Goal: Check status: Check status

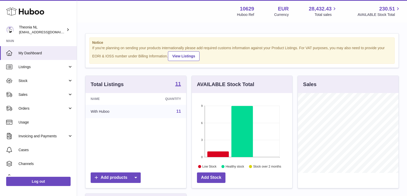
scroll to position [80, 100]
click at [46, 94] on span "Sales" at bounding box center [42, 94] width 49 height 5
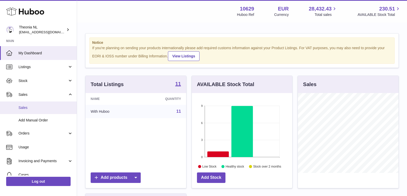
click at [45, 108] on span "Sales" at bounding box center [45, 108] width 54 height 5
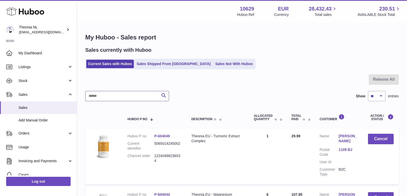
click at [102, 97] on input "text" at bounding box center [127, 96] width 84 height 10
paste input "**********"
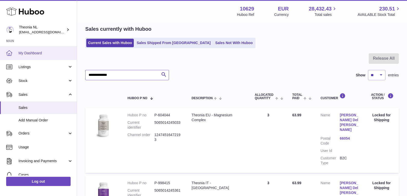
scroll to position [34, 0]
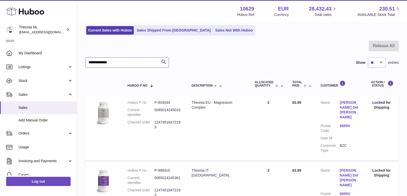
type input "**********"
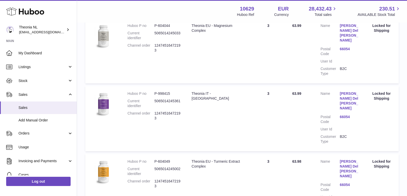
click at [381, 94] on td "Action / Status Locked for Shipping" at bounding box center [381, 118] width 34 height 65
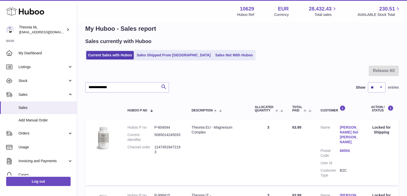
scroll to position [0, 0]
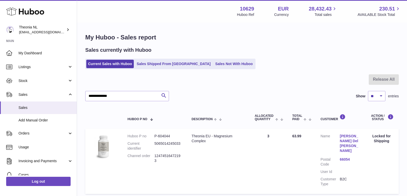
click at [353, 137] on link "[PERSON_NAME] Del [PERSON_NAME]" at bounding box center [349, 144] width 19 height 20
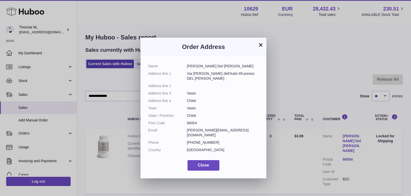
click at [262, 45] on button "×" at bounding box center [261, 45] width 6 height 6
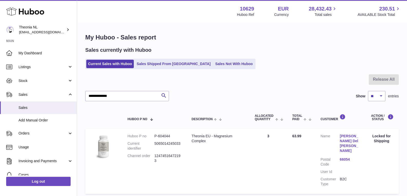
click at [389, 139] on div "Locked for Shipping" at bounding box center [382, 139] width 24 height 10
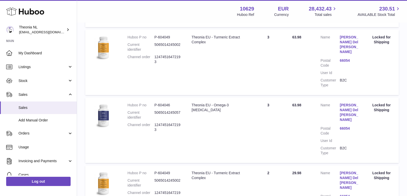
scroll to position [257, 0]
